Goal: Task Accomplishment & Management: Complete application form

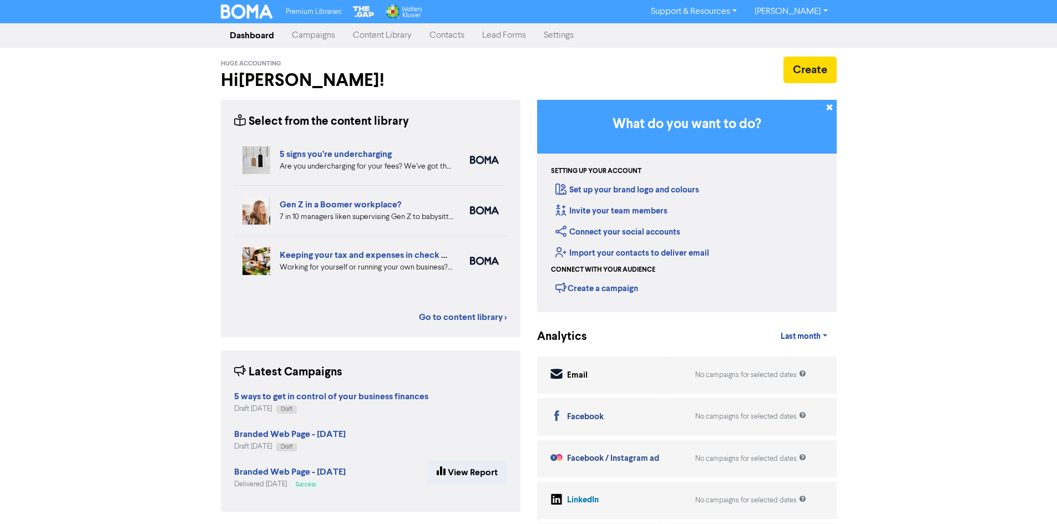
click at [785, 10] on link "[PERSON_NAME]" at bounding box center [790, 12] width 90 height 18
click at [784, 36] on button "Log Out" at bounding box center [790, 33] width 88 height 13
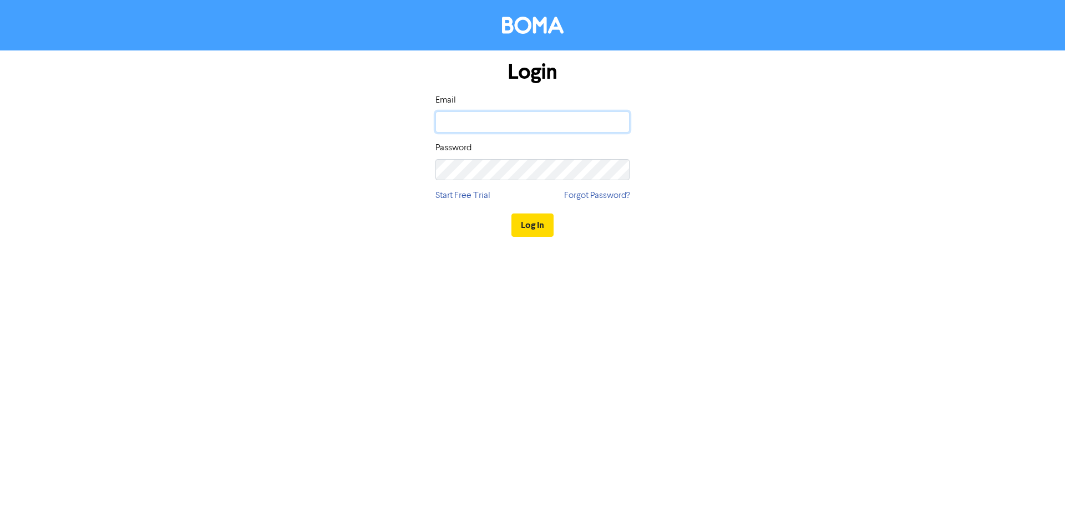
type input "[PERSON_NAME][EMAIL_ADDRESS][PERSON_NAME][DOMAIN_NAME]"
click at [762, 155] on div "Login Email [PERSON_NAME][EMAIL_ADDRESS][PERSON_NAME][DOMAIN_NAME] Password Sta…" at bounding box center [532, 148] width 632 height 197
click at [616, 247] on div "Log In" at bounding box center [532, 224] width 194 height 45
click at [539, 226] on button "Log In" at bounding box center [532, 225] width 42 height 23
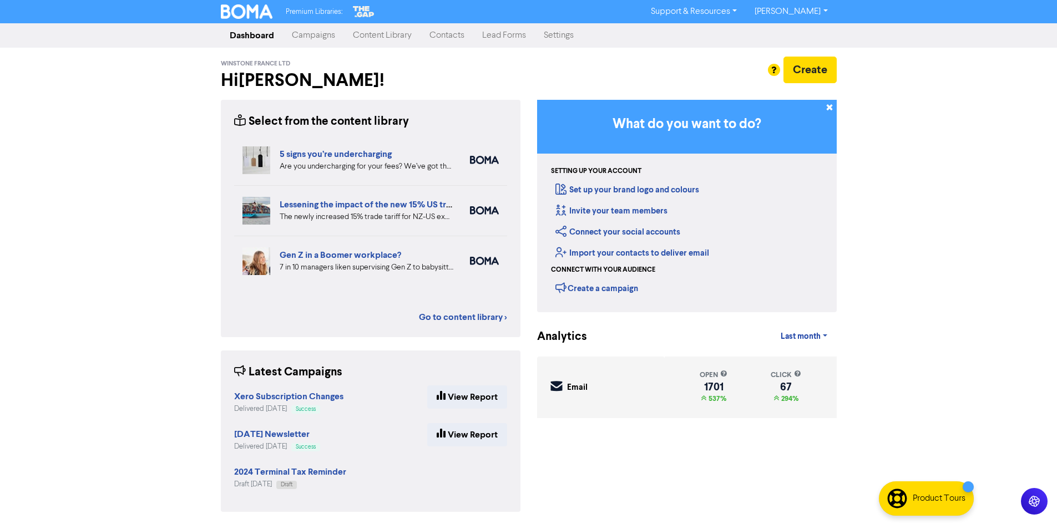
click at [438, 38] on link "Contacts" at bounding box center [446, 35] width 53 height 22
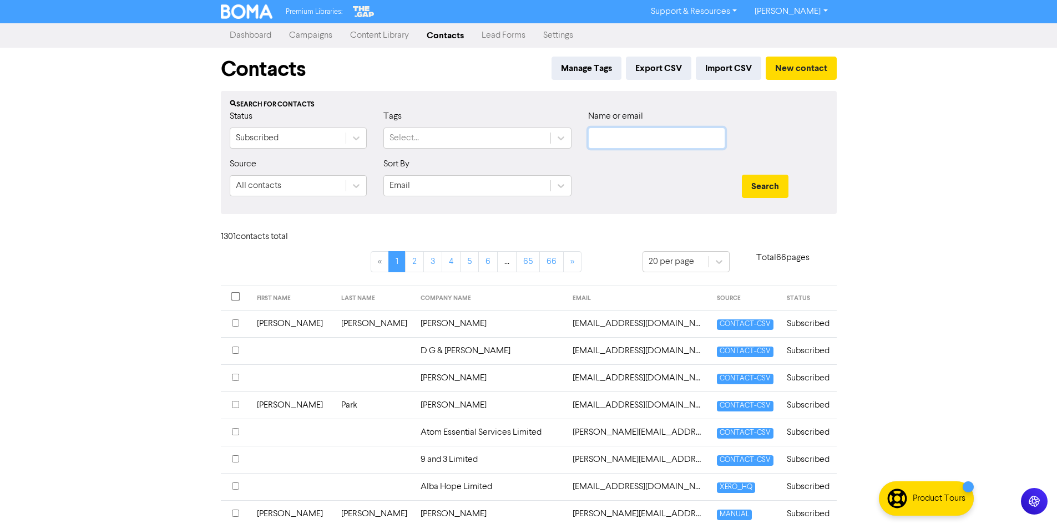
click at [604, 133] on input "text" at bounding box center [656, 138] width 137 height 21
paste input "[EMAIL_ADDRESS][DOMAIN_NAME]"
type input "[EMAIL_ADDRESS][DOMAIN_NAME]"
click at [742, 175] on button "Search" at bounding box center [765, 186] width 47 height 23
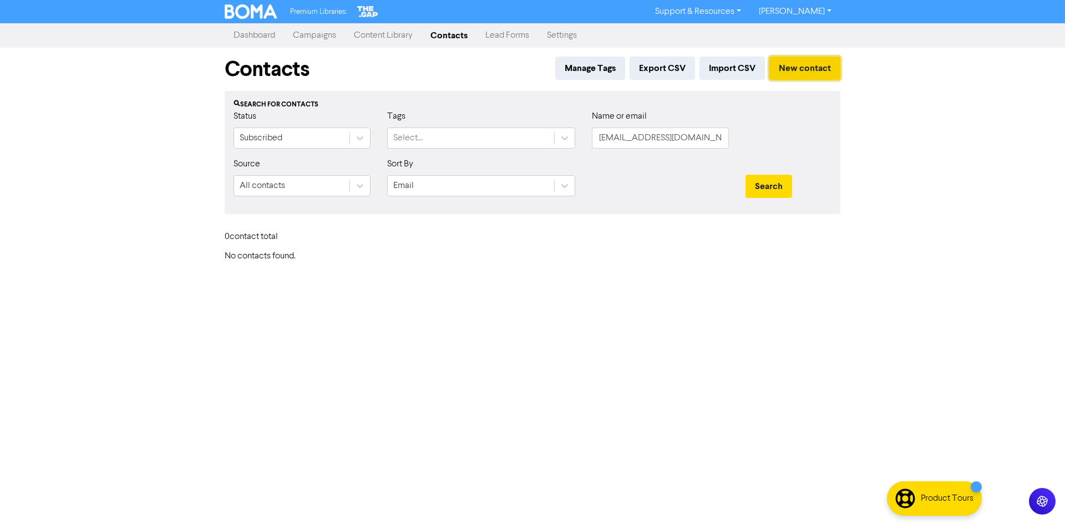
click at [802, 70] on button "New contact" at bounding box center [804, 68] width 71 height 23
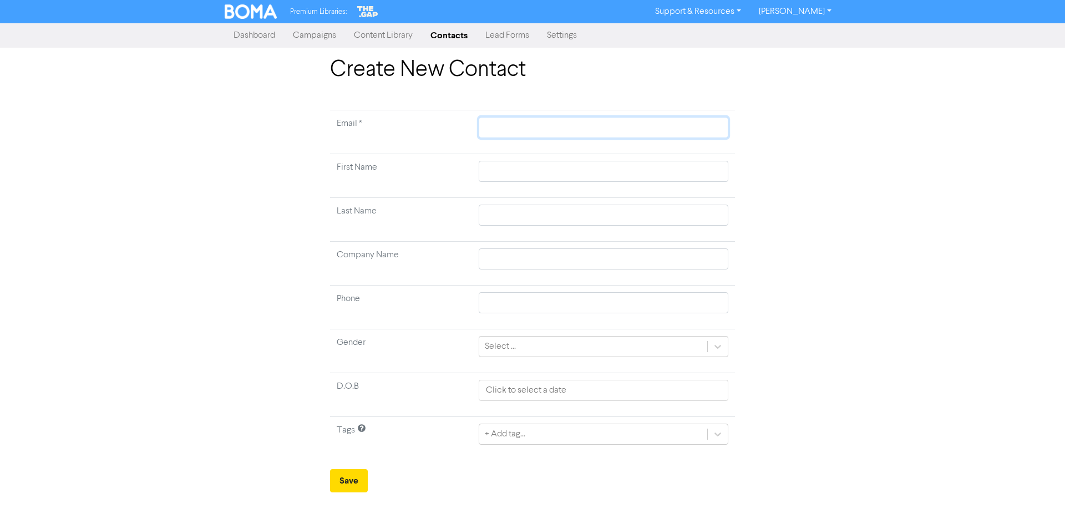
click at [550, 128] on input "text" at bounding box center [604, 127] width 250 height 21
paste input "[EMAIL_ADDRESS][DOMAIN_NAME]"
type input "[EMAIL_ADDRESS][DOMAIN_NAME]"
click at [516, 163] on input "text" at bounding box center [604, 171] width 250 height 21
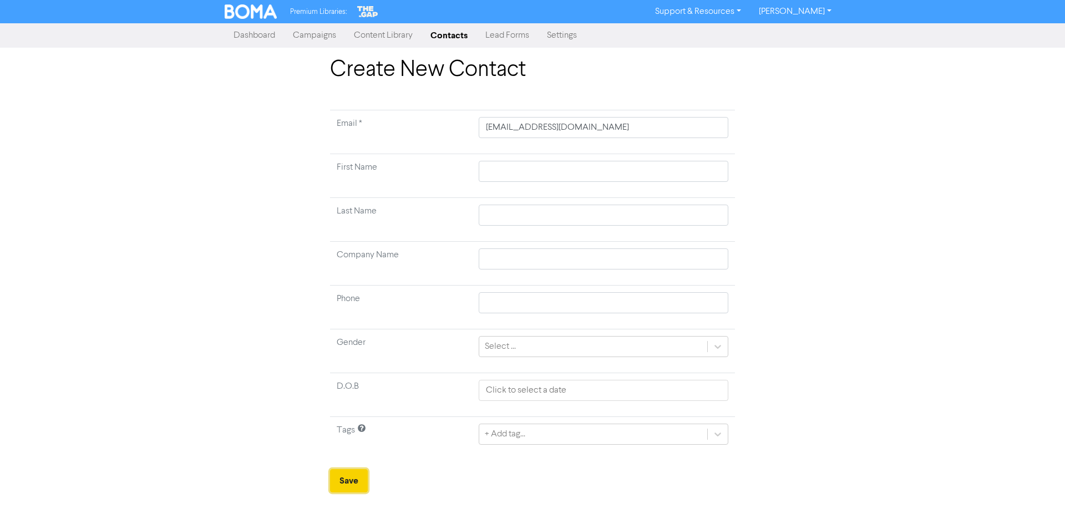
click at [356, 479] on button "Save" at bounding box center [349, 480] width 38 height 23
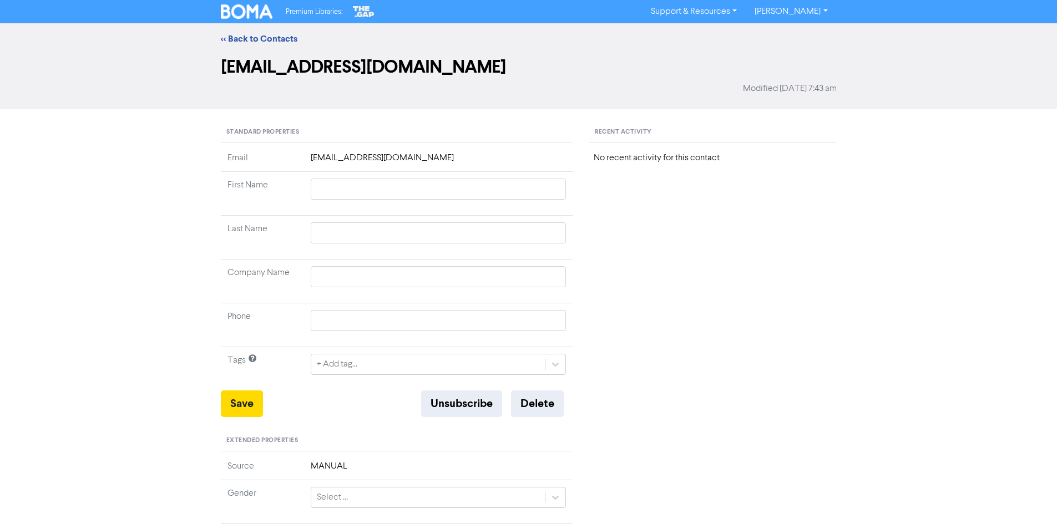
click at [811, 4] on link "[PERSON_NAME]" at bounding box center [790, 12] width 90 height 18
click at [800, 37] on button "Log Out" at bounding box center [790, 33] width 88 height 13
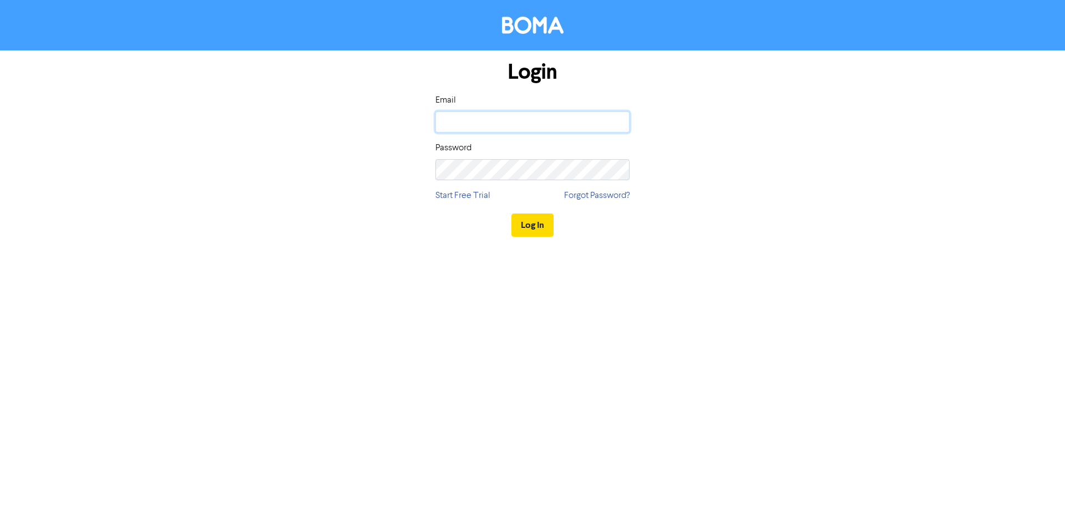
type input "[PERSON_NAME][EMAIL_ADDRESS][PERSON_NAME][DOMAIN_NAME]"
